Goal: Navigation & Orientation: Find specific page/section

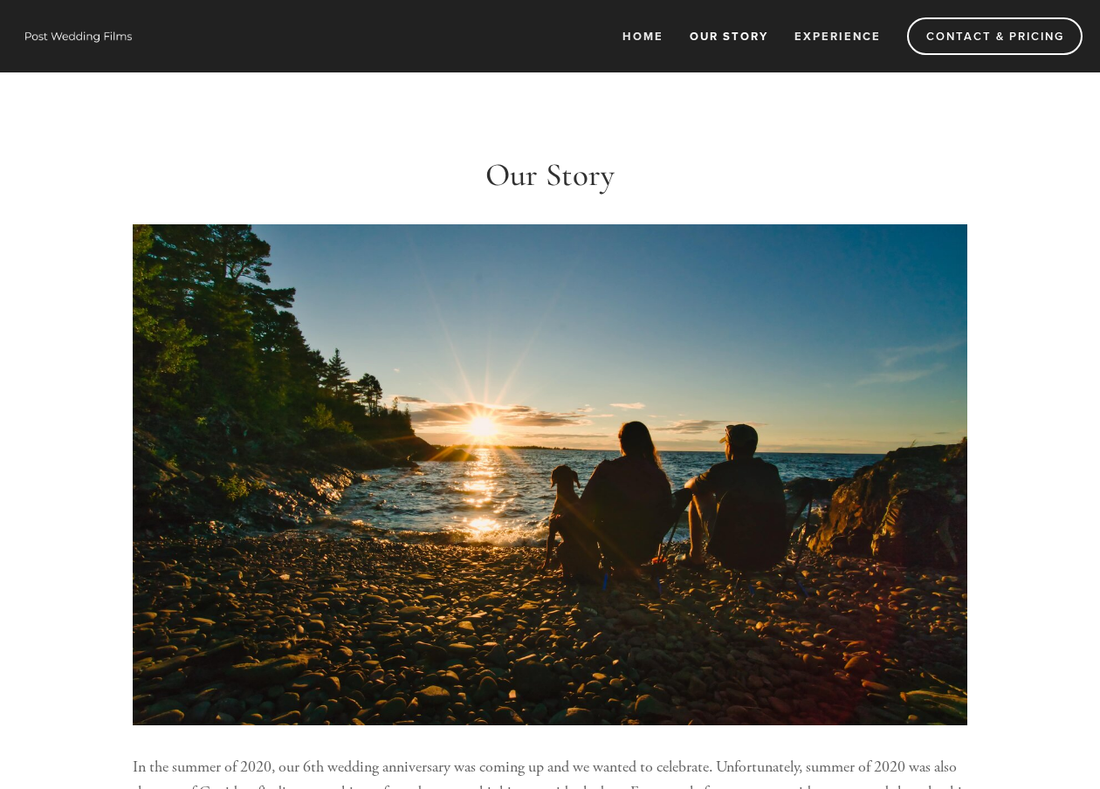
click at [737, 34] on link "Our Story" at bounding box center [728, 36] width 101 height 29
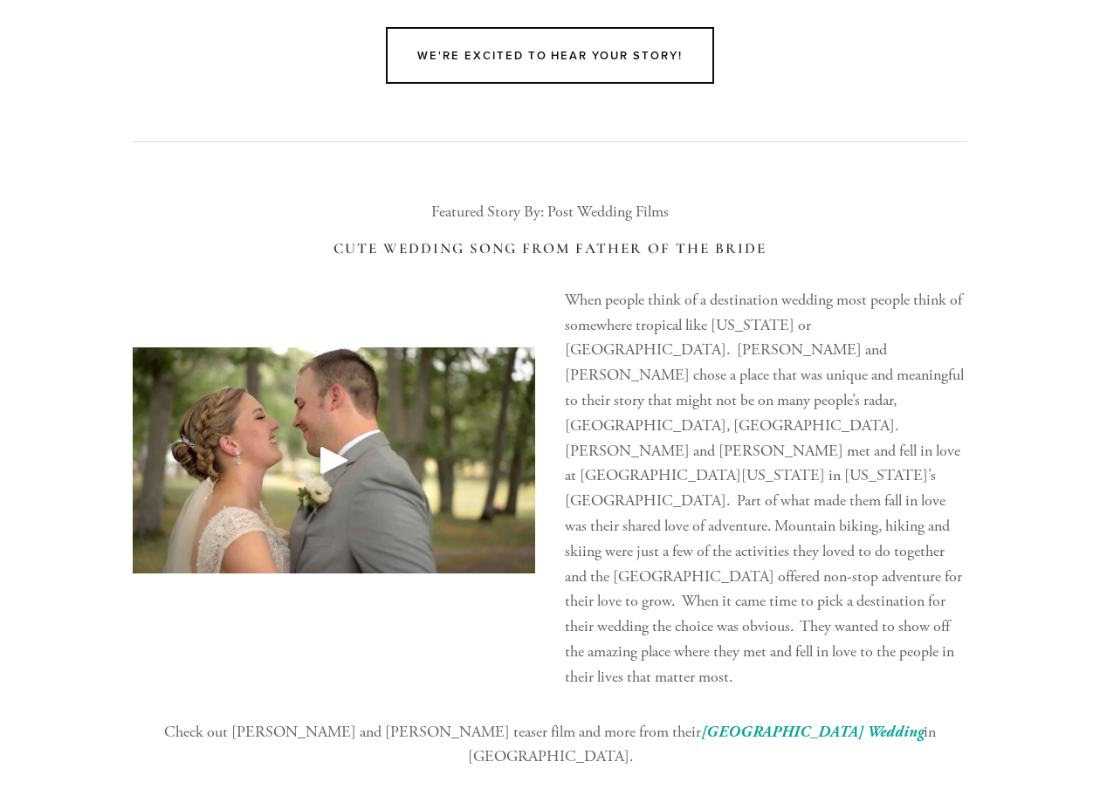
scroll to position [3224, 0]
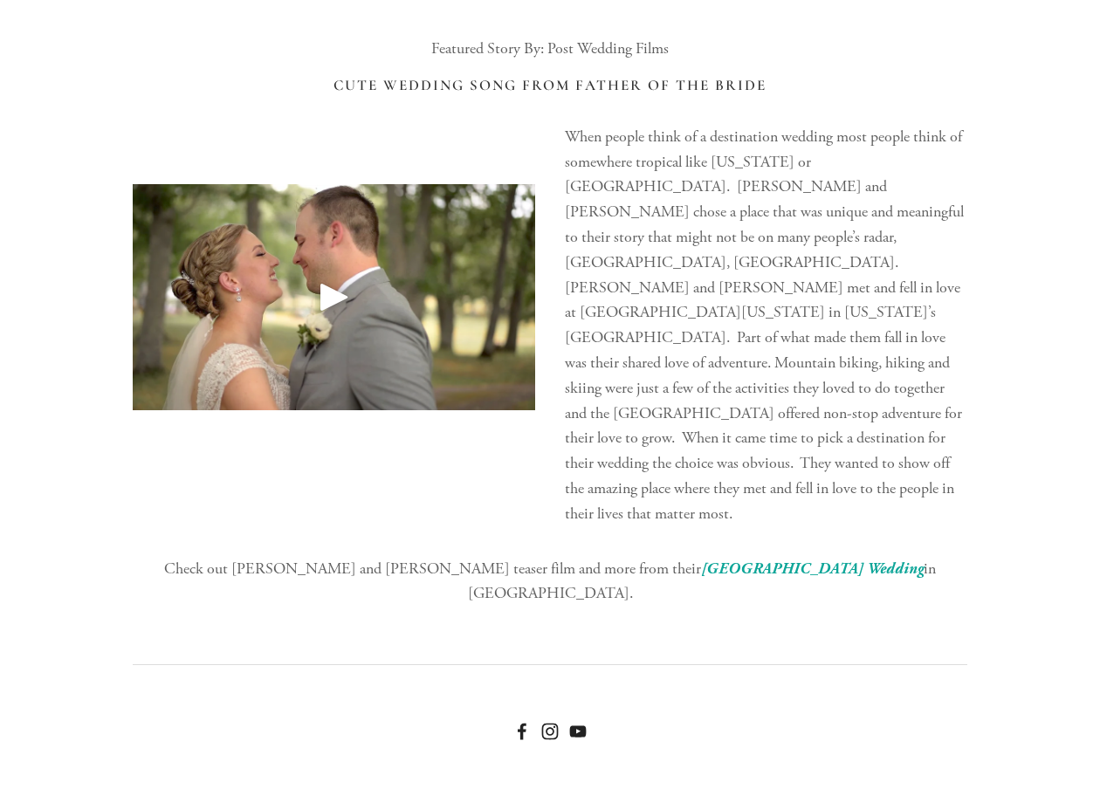
click at [326, 279] on div "Play" at bounding box center [334, 297] width 42 height 42
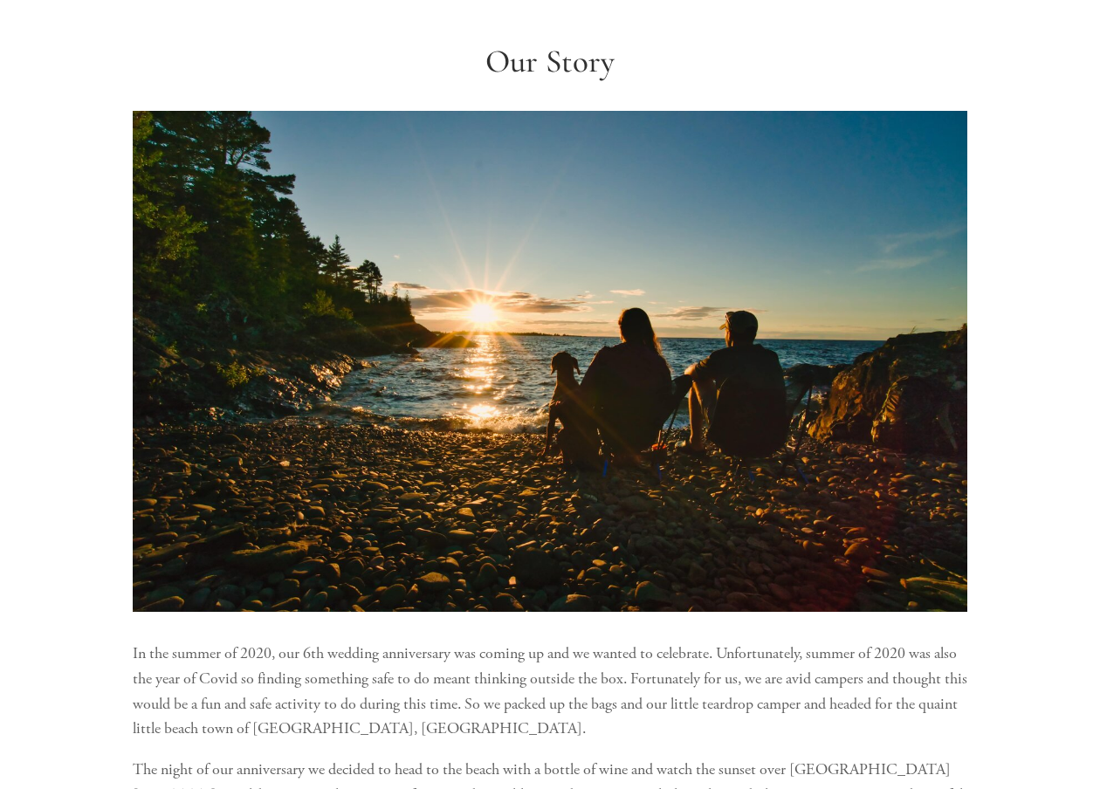
scroll to position [0, 0]
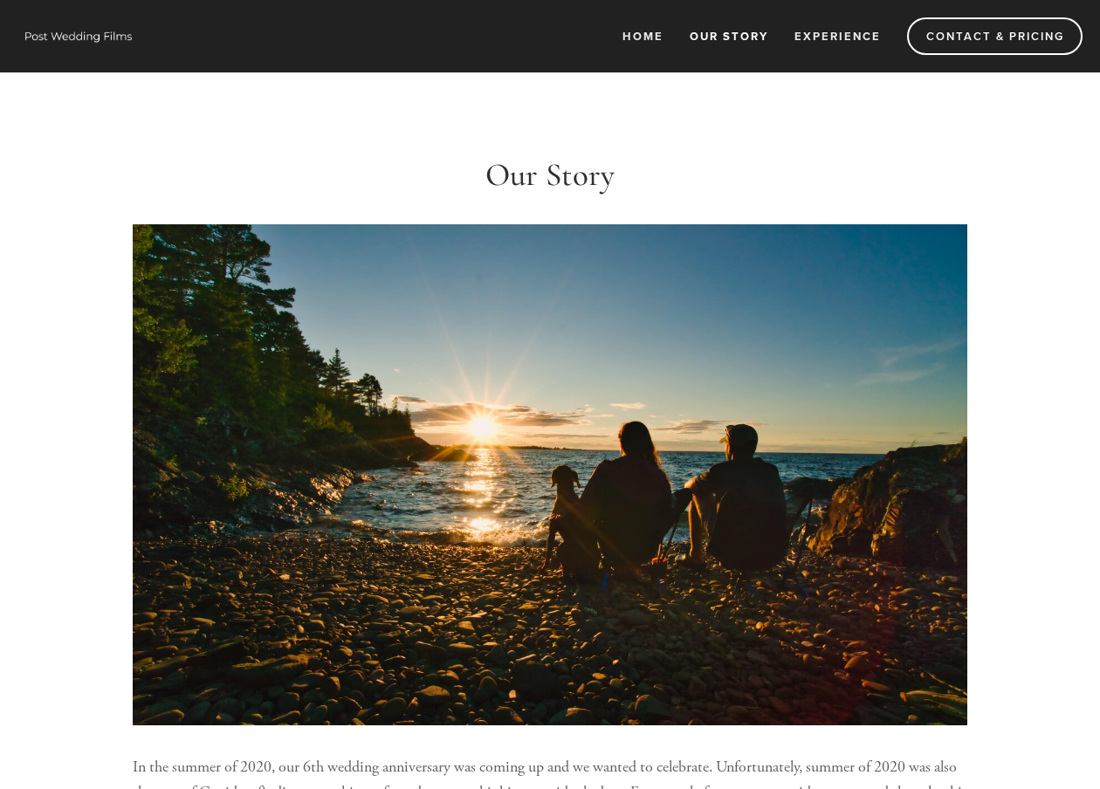
click at [874, 51] on nav "Home Our Story Experience Contact & Pricing" at bounding box center [611, 36] width 942 height 38
click at [847, 45] on link "Experience" at bounding box center [837, 36] width 109 height 29
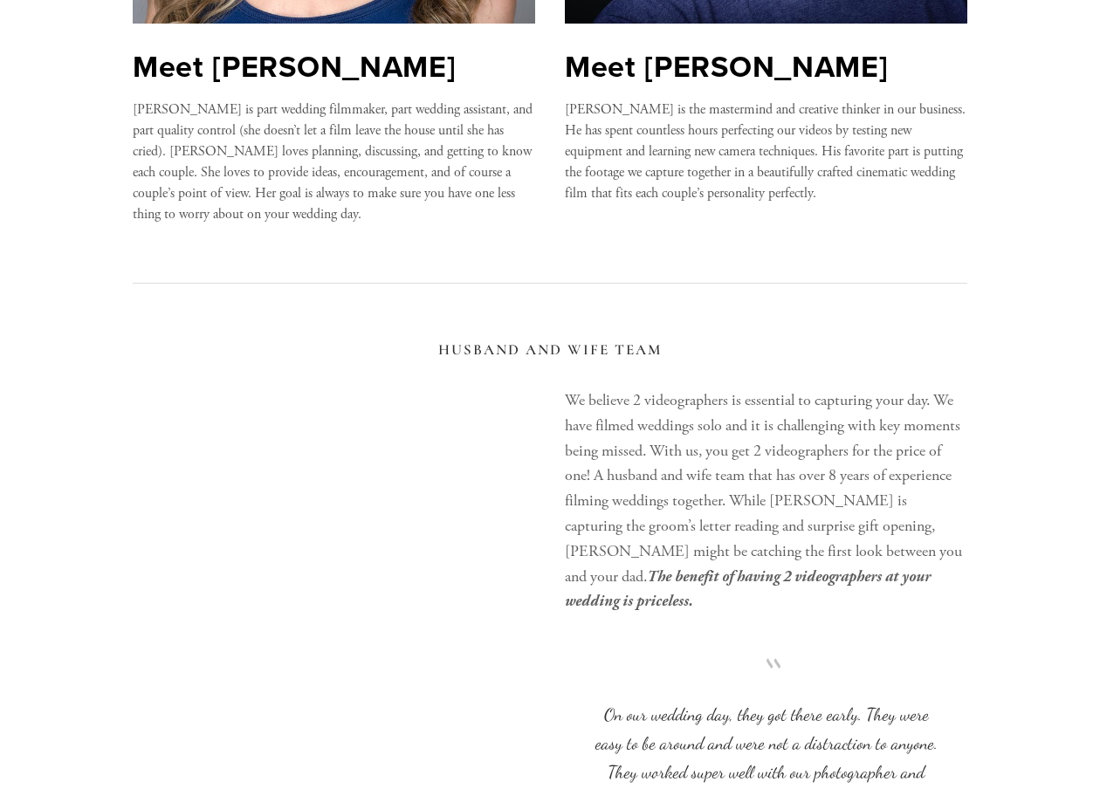
scroll to position [1249, 0]
